Goal: Check status: Check status

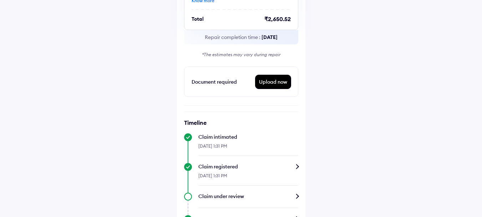
scroll to position [242, 0]
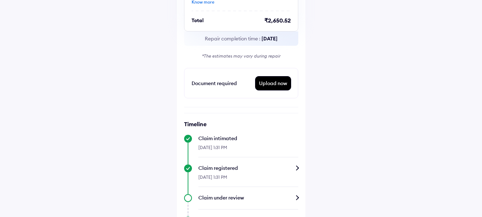
click at [279, 84] on div "Upload now" at bounding box center [273, 83] width 35 height 14
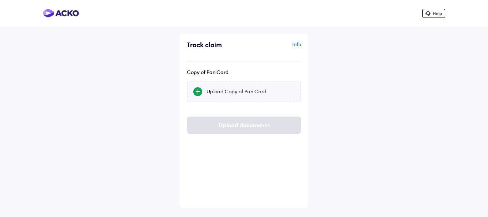
click at [195, 90] on div at bounding box center [197, 91] width 9 height 9
click at [0, 0] on input "Upload Copy of Pan Card" at bounding box center [0, 0] width 0 height 0
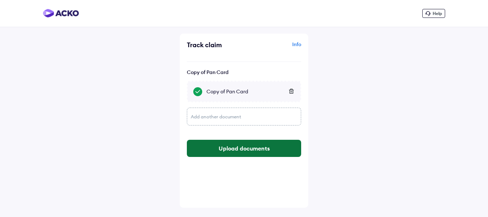
click at [249, 147] on button "Upload documents" at bounding box center [244, 148] width 114 height 17
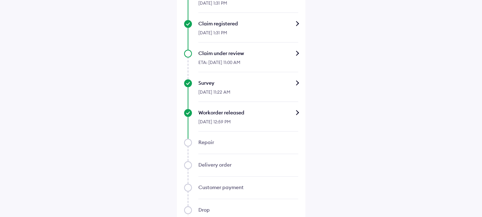
scroll to position [386, 0]
